Goal: Task Accomplishment & Management: Use online tool/utility

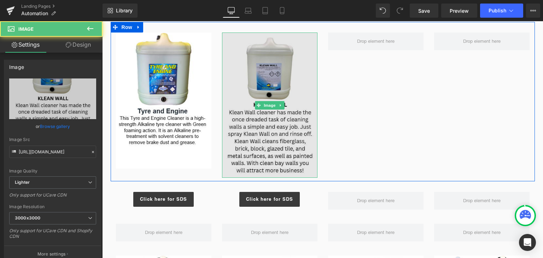
click at [309, 154] on img at bounding box center [269, 105] width 95 height 145
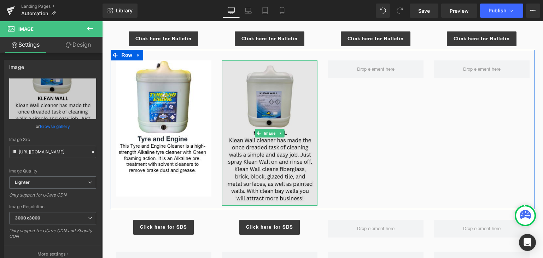
scroll to position [563, 0]
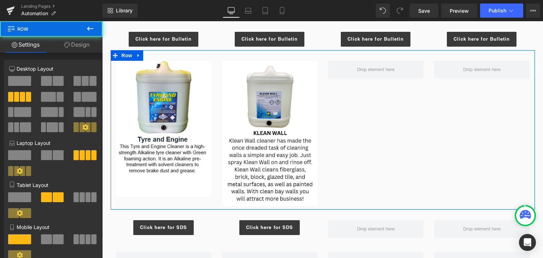
click at [333, 156] on div "Image Image Row" at bounding box center [323, 129] width 424 height 159
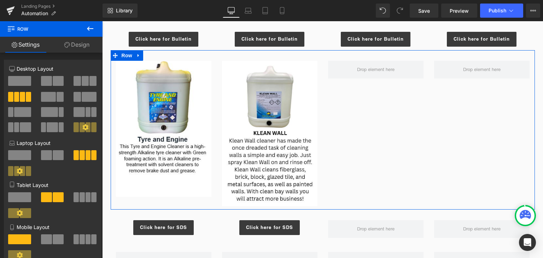
click at [321, 136] on div "Image Image Row" at bounding box center [323, 129] width 424 height 159
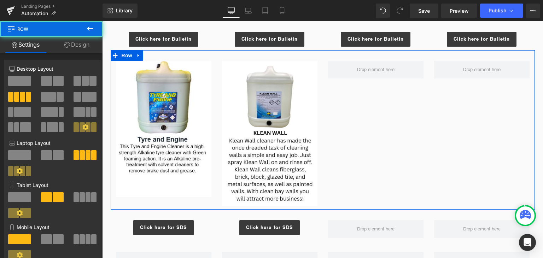
click at [344, 155] on div "Image Image Row" at bounding box center [323, 129] width 424 height 159
click at [339, 149] on div "Image Image Row" at bounding box center [323, 129] width 424 height 159
click at [348, 148] on div "Image Image Row" at bounding box center [323, 129] width 424 height 159
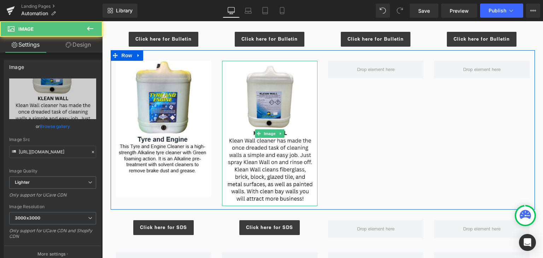
click at [313, 136] on div "Image" at bounding box center [269, 133] width 95 height 145
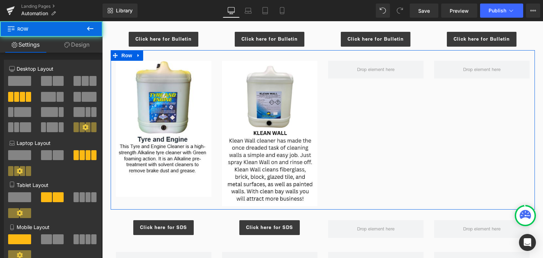
click at [406, 137] on div "Image Image Row" at bounding box center [323, 129] width 424 height 159
click at [409, 151] on div "Image Image Row" at bounding box center [323, 129] width 424 height 159
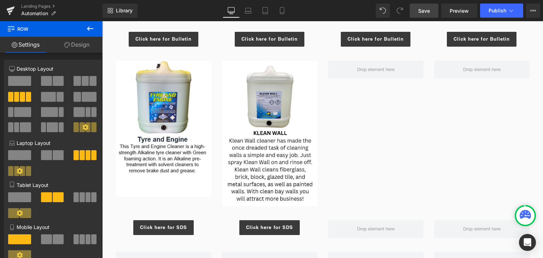
click at [415, 10] on link "Save" at bounding box center [423, 11] width 29 height 14
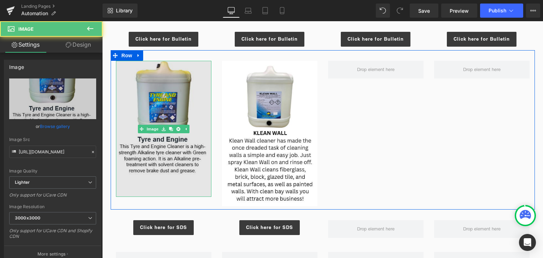
click at [148, 97] on img at bounding box center [163, 129] width 95 height 136
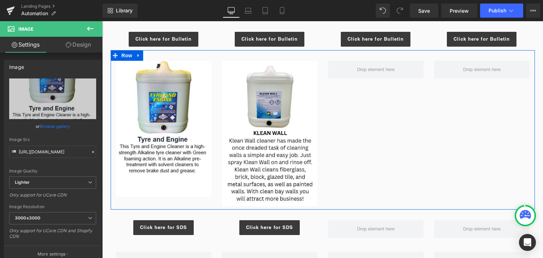
click at [389, 142] on div "Image Image Row" at bounding box center [323, 129] width 424 height 159
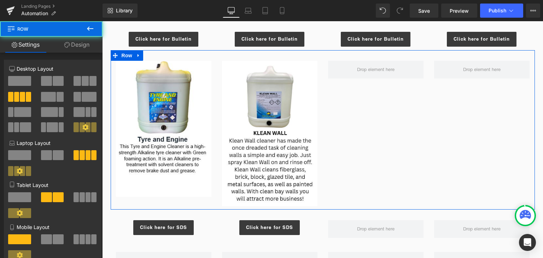
click at [386, 155] on div "Image Image Row" at bounding box center [323, 129] width 424 height 159
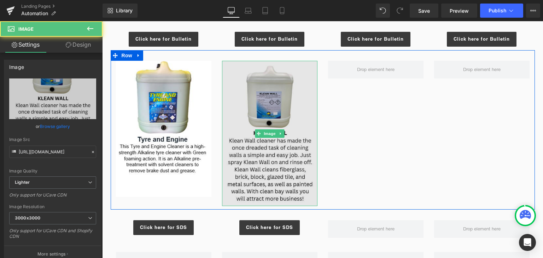
click at [255, 151] on img at bounding box center [269, 133] width 95 height 145
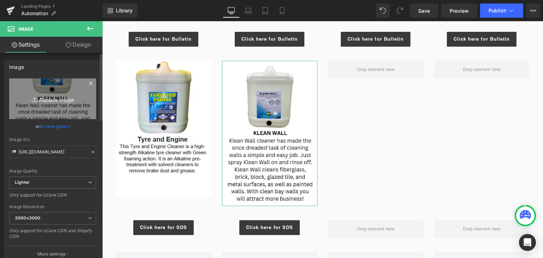
click at [64, 101] on icon "Replace Image" at bounding box center [52, 98] width 57 height 9
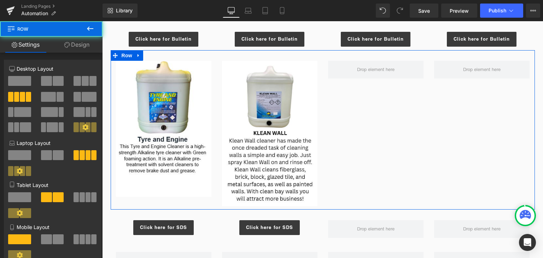
click at [401, 171] on div "Image Image Row" at bounding box center [323, 129] width 424 height 159
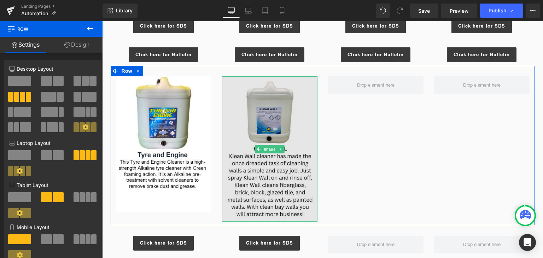
scroll to position [530, 0]
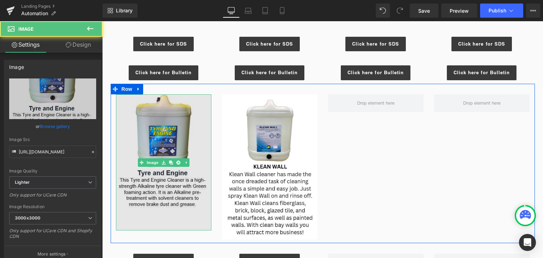
click at [138, 136] on img at bounding box center [163, 162] width 95 height 136
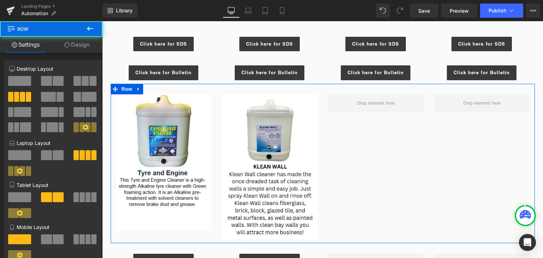
click at [496, 172] on div "Image Image Row" at bounding box center [323, 163] width 424 height 159
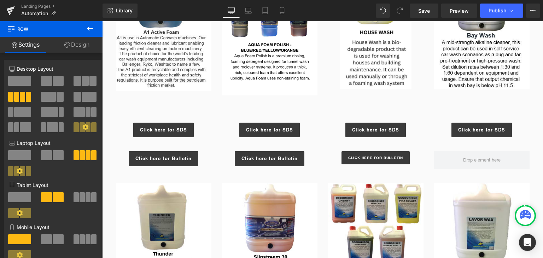
scroll to position [227, 0]
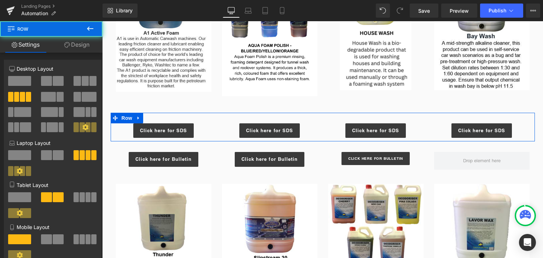
click at [330, 116] on div "Click here for SDS Button Click here for SDS Button Click here for SDS Button C…" at bounding box center [323, 127] width 424 height 29
click at [323, 125] on div "Click here for SDS Button" at bounding box center [376, 130] width 106 height 15
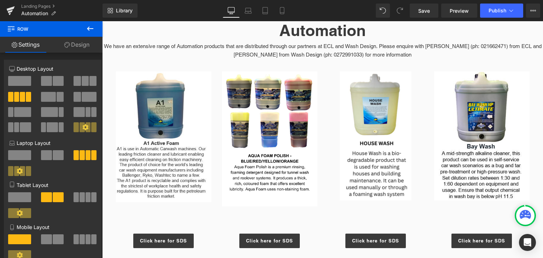
scroll to position [114, 0]
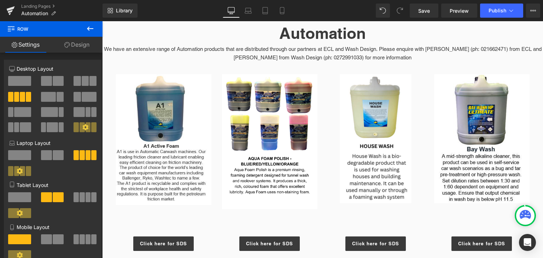
click at [328, 154] on div at bounding box center [375, 138] width 95 height 129
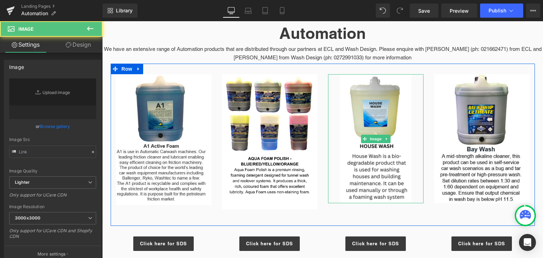
type input "[URL][DOMAIN_NAME]"
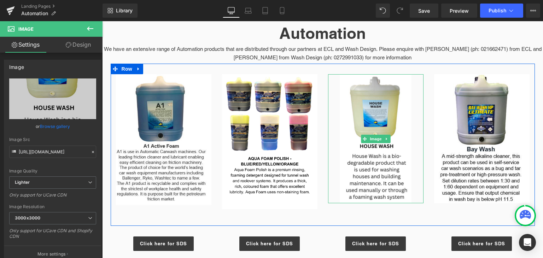
click at [328, 170] on div "Image" at bounding box center [375, 138] width 95 height 129
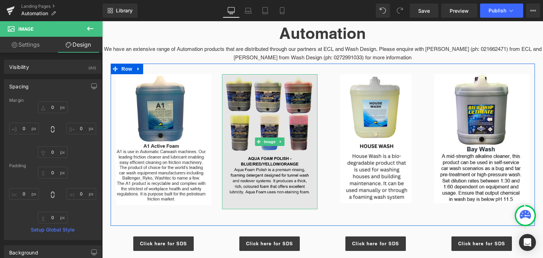
click at [263, 167] on img at bounding box center [269, 141] width 95 height 135
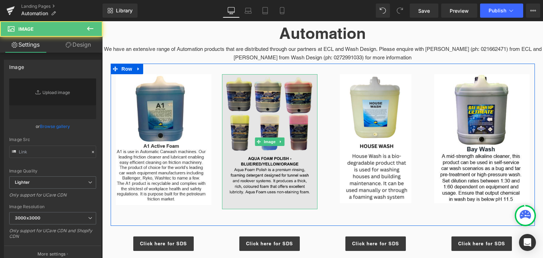
type input "[URL][DOMAIN_NAME]"
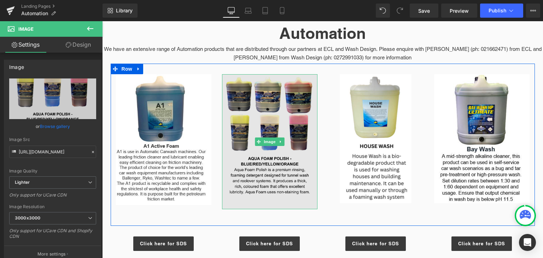
click at [308, 166] on img at bounding box center [269, 141] width 95 height 135
